Goal: Transaction & Acquisition: Subscribe to service/newsletter

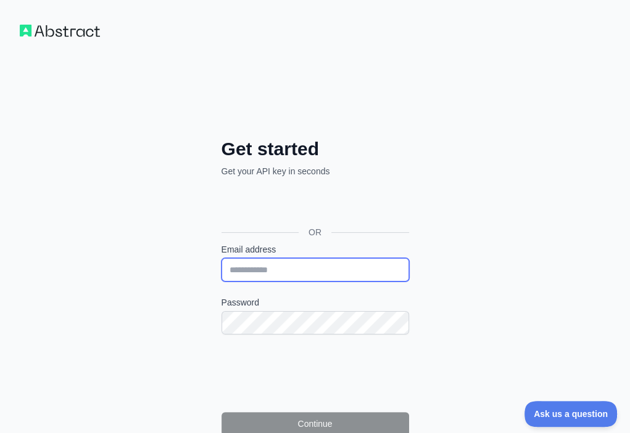
click at [221, 258] on input "Email address" at bounding box center [314, 269] width 187 height 23
paste input "**********"
type input "**********"
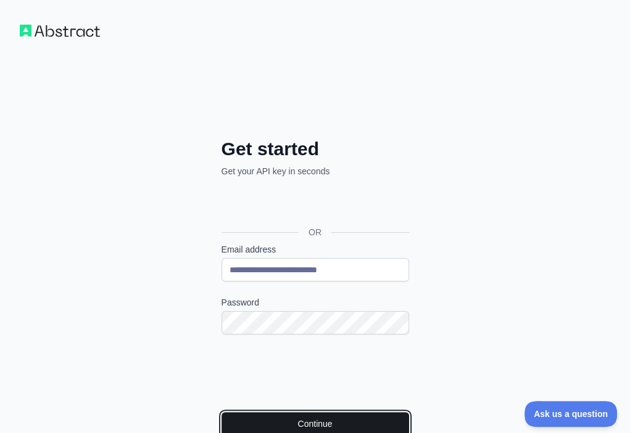
click at [221, 413] on button "Continue" at bounding box center [314, 424] width 187 height 23
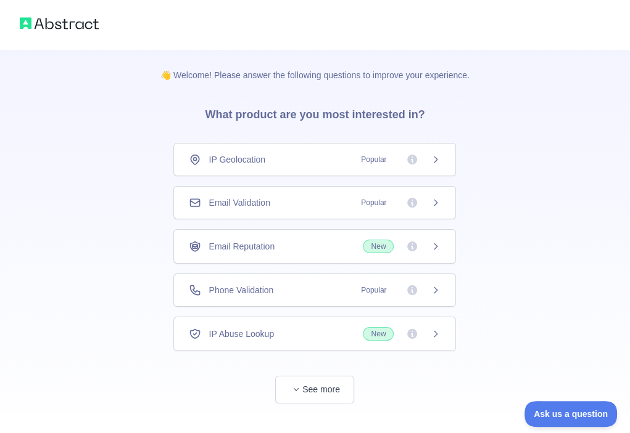
click at [321, 203] on div "Email Validation Popular" at bounding box center [315, 203] width 252 height 12
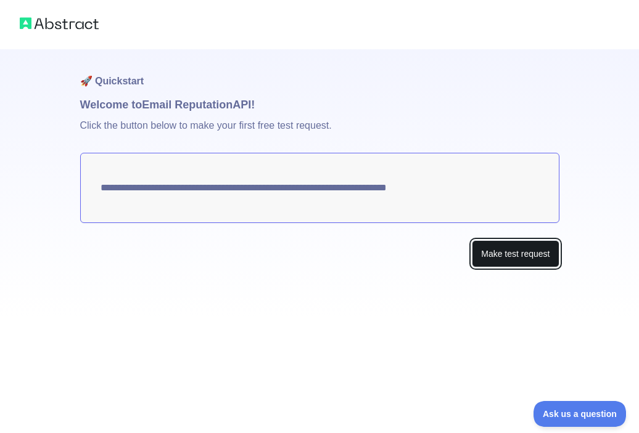
click at [481, 260] on button "Make test request" at bounding box center [515, 254] width 87 height 28
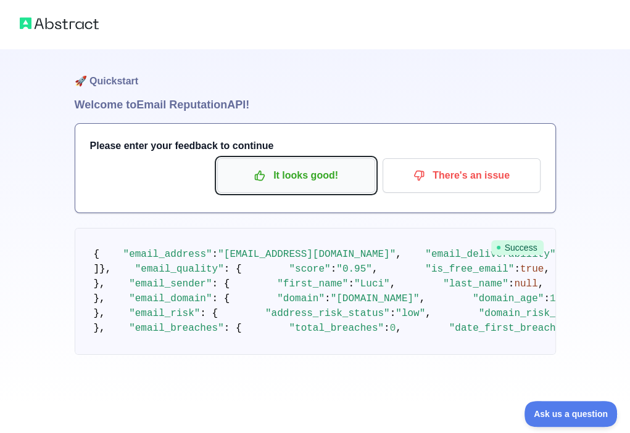
click at [282, 169] on p "It looks good!" at bounding box center [295, 175] width 139 height 21
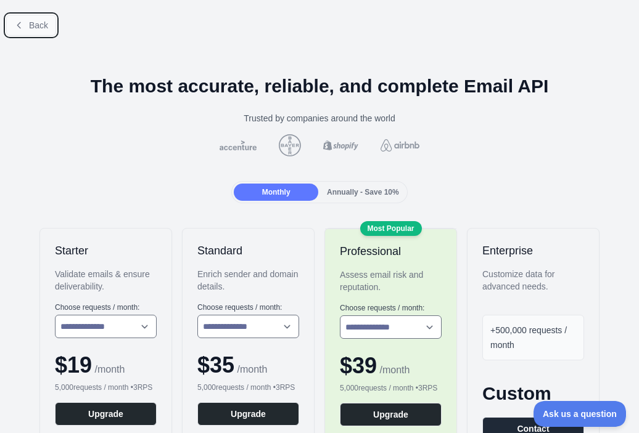
click at [38, 29] on span "Back" at bounding box center [38, 25] width 19 height 10
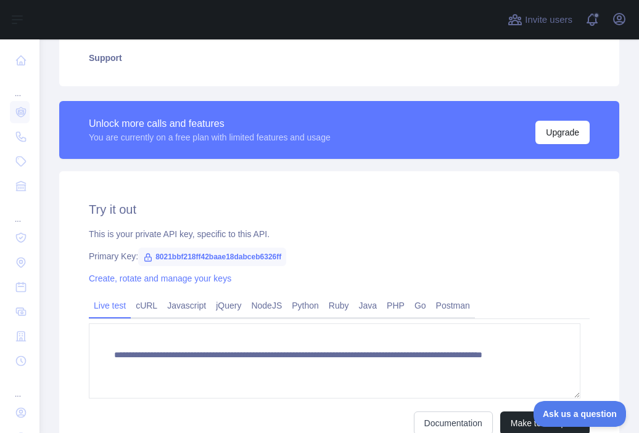
scroll to position [292, 0]
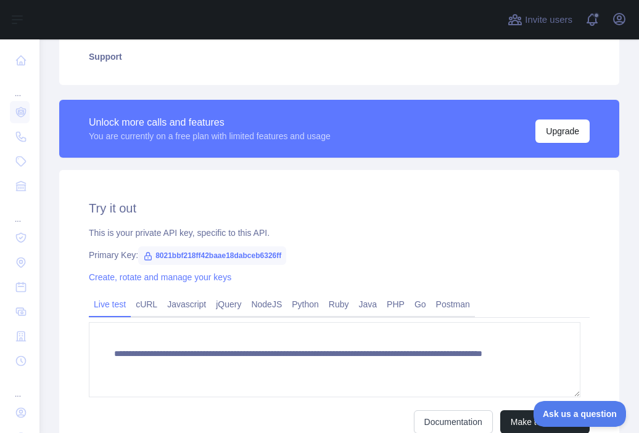
click at [240, 254] on span "8021bbf218ff42baae18dabceb6326ff" at bounding box center [212, 256] width 148 height 18
copy span "8021bbf218ff42baae18dabceb6326ff"
